Goal: Task Accomplishment & Management: Manage account settings

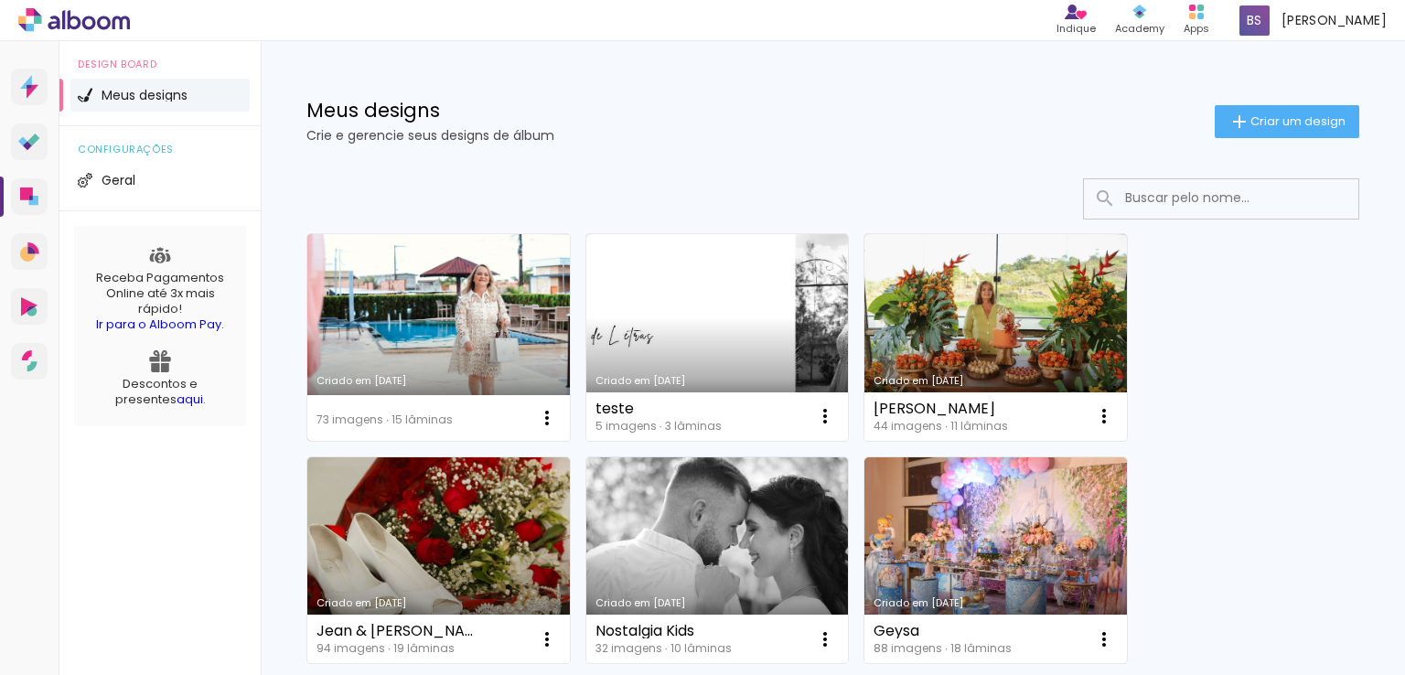
click at [411, 338] on link "Criado em [DATE]" at bounding box center [438, 337] width 263 height 207
